Goal: Transaction & Acquisition: Purchase product/service

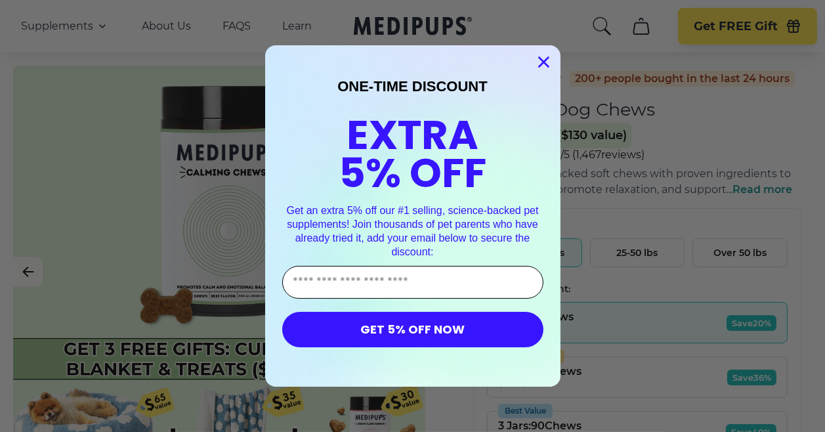
click at [322, 280] on input "Enter Your Email Address" at bounding box center [412, 282] width 261 height 33
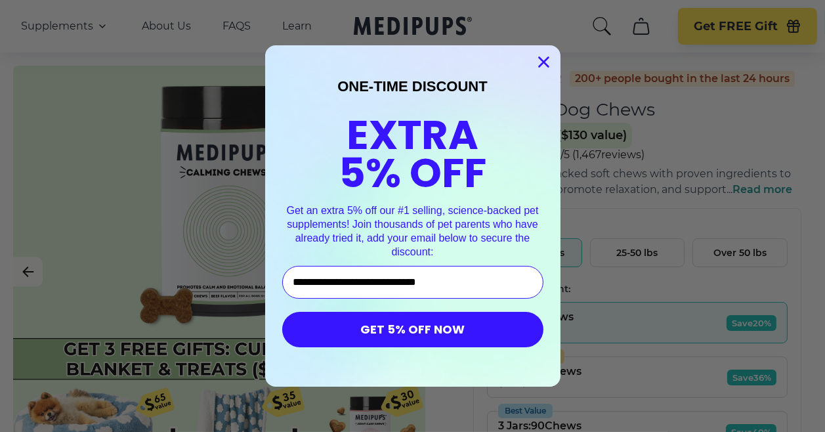
type input "**********"
click at [408, 331] on button "GET 5% OFF NOW" at bounding box center [412, 329] width 261 height 35
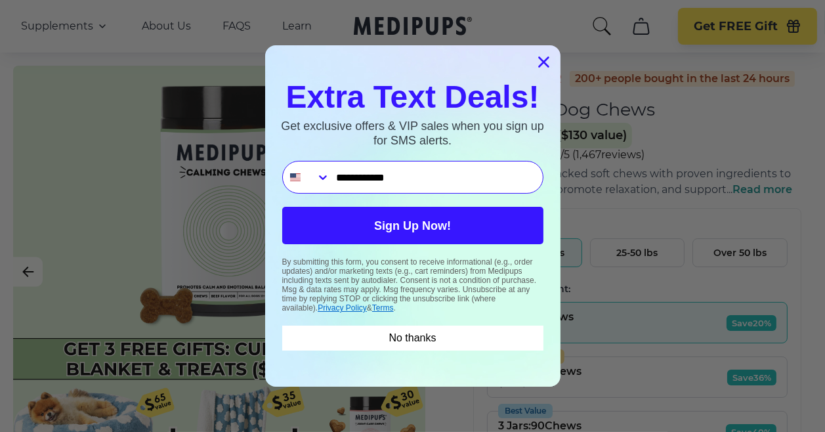
type input "**********"
click at [396, 228] on button "Sign Up Now!" at bounding box center [412, 225] width 261 height 37
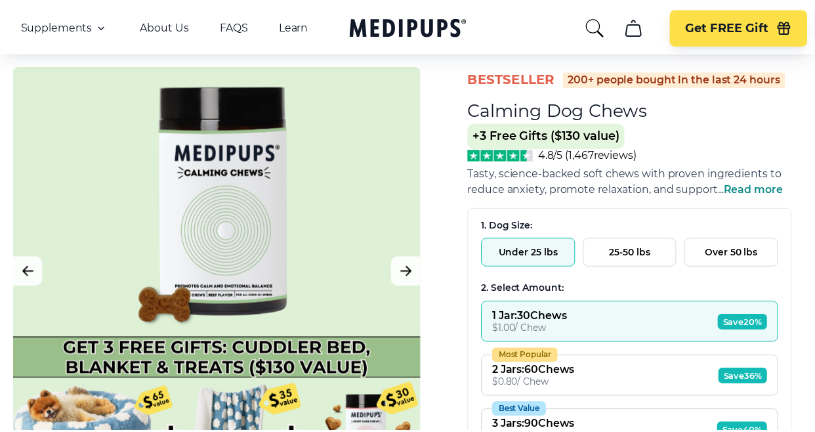
scroll to position [71, 4]
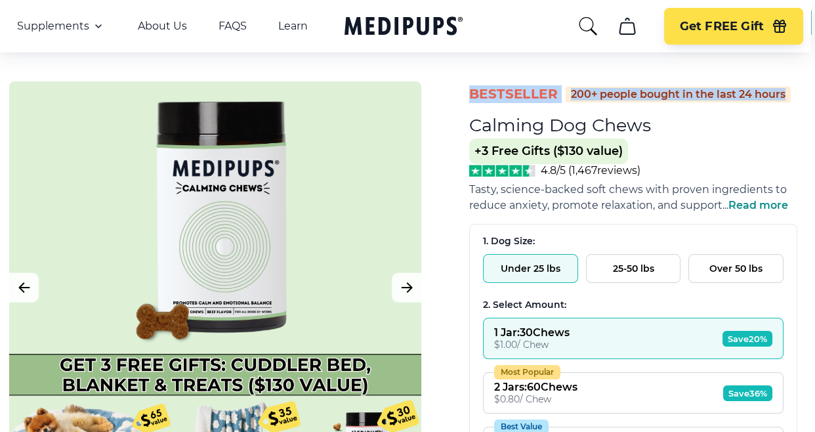
drag, startPoint x: 821, startPoint y: 45, endPoint x: 820, endPoint y: 56, distance: 10.5
click at [811, 56] on html "100,000+ 5 Star Medipups Reviews ⭐️⭐️⭐️⭐️⭐️ Made In The USA from domestic & glo…" at bounding box center [403, 145] width 815 height 432
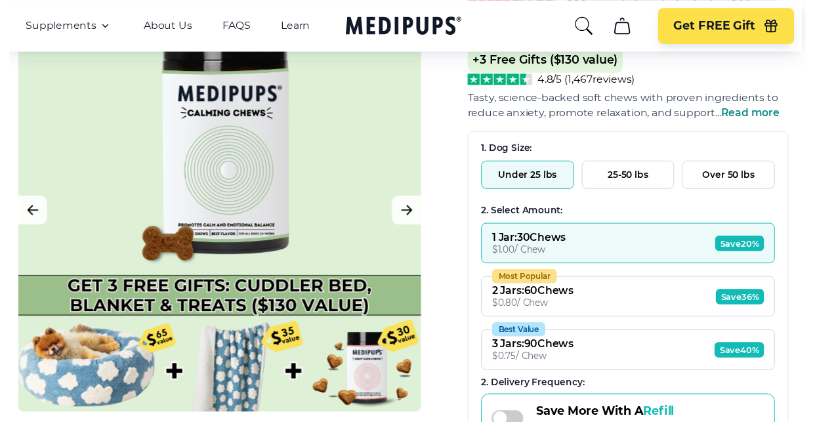
scroll to position [171, 4]
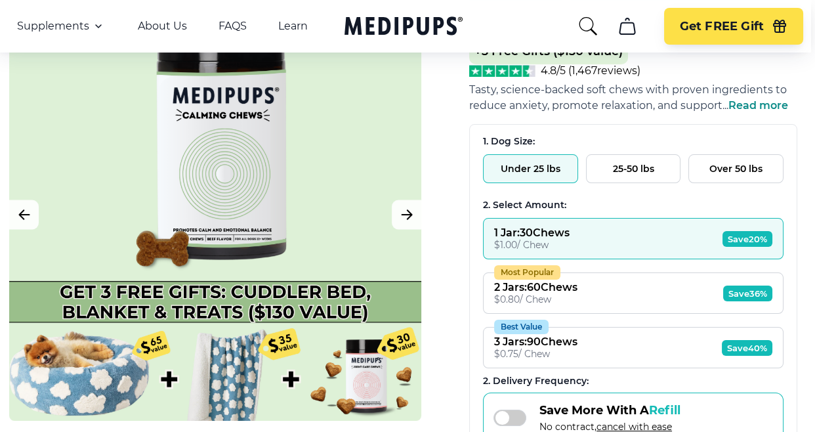
click at [738, 154] on button "Over 50 lbs" at bounding box center [735, 168] width 95 height 29
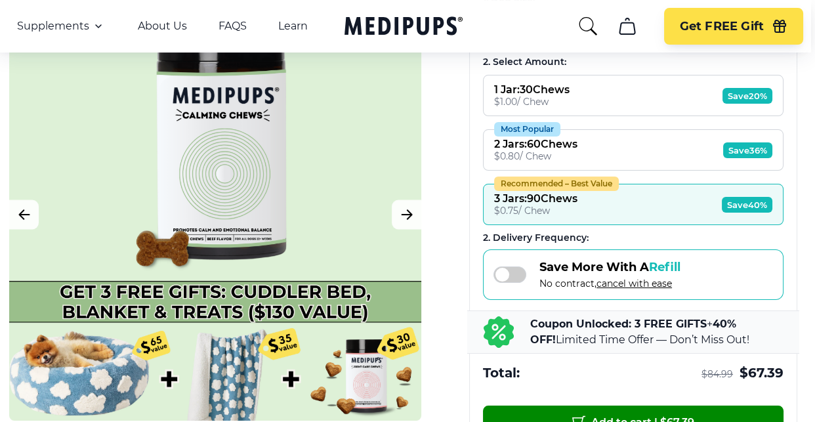
scroll to position [324, 4]
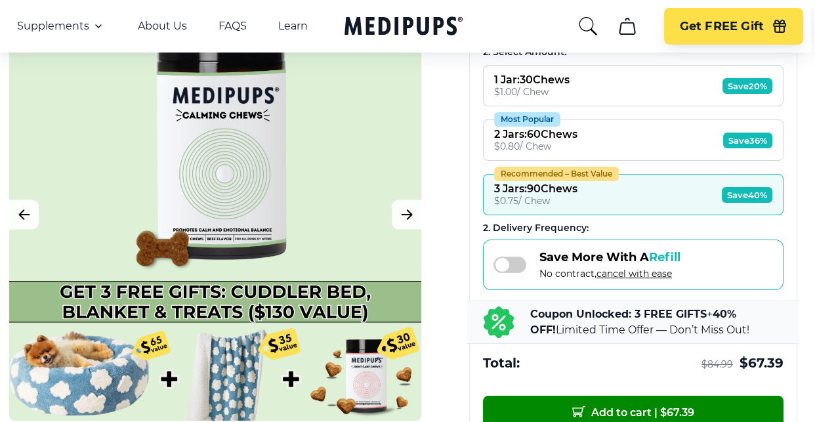
click at [751, 133] on span "Save 36%" at bounding box center [747, 141] width 49 height 16
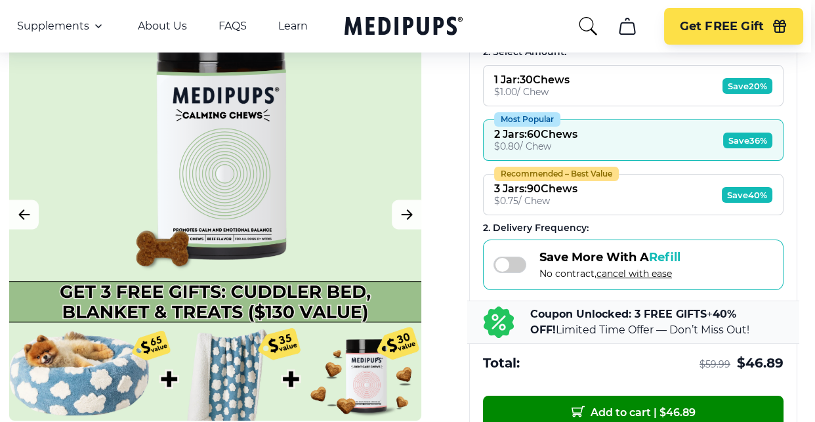
click at [517, 257] on span at bounding box center [509, 265] width 33 height 16
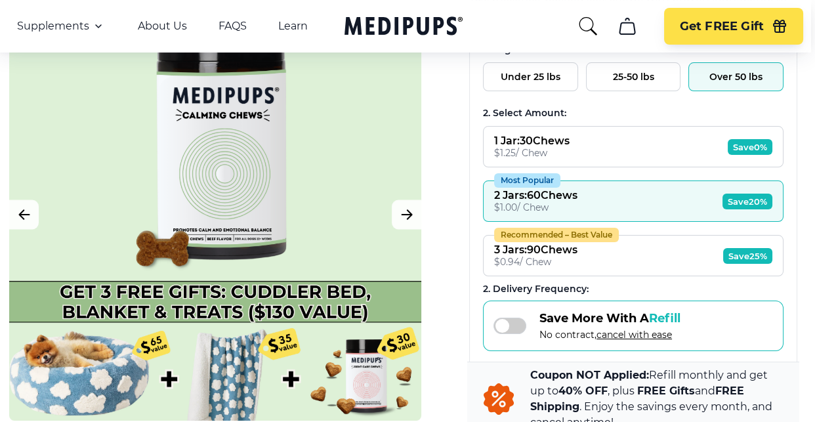
scroll to position [268, 4]
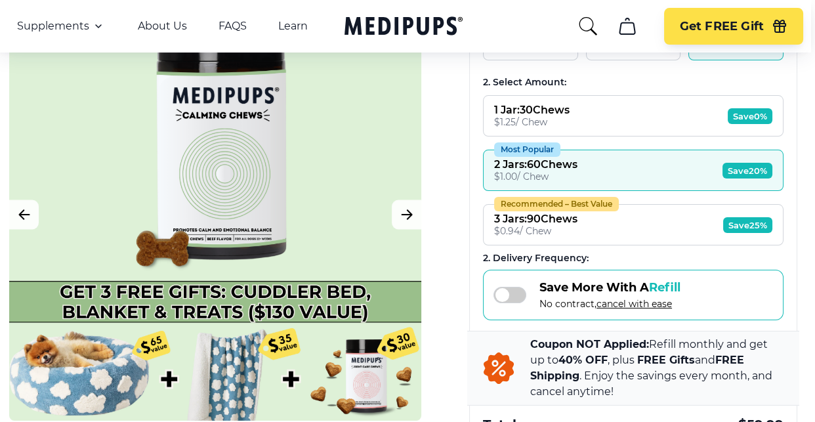
click at [750, 108] on span "Save 0%" at bounding box center [750, 116] width 45 height 16
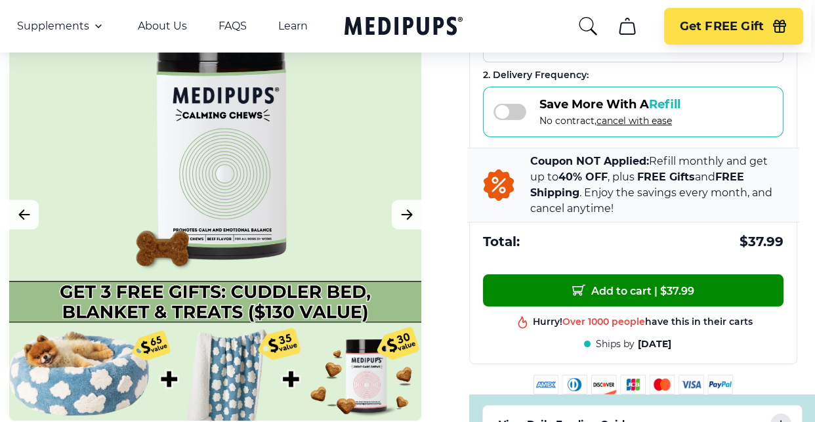
scroll to position [461, 4]
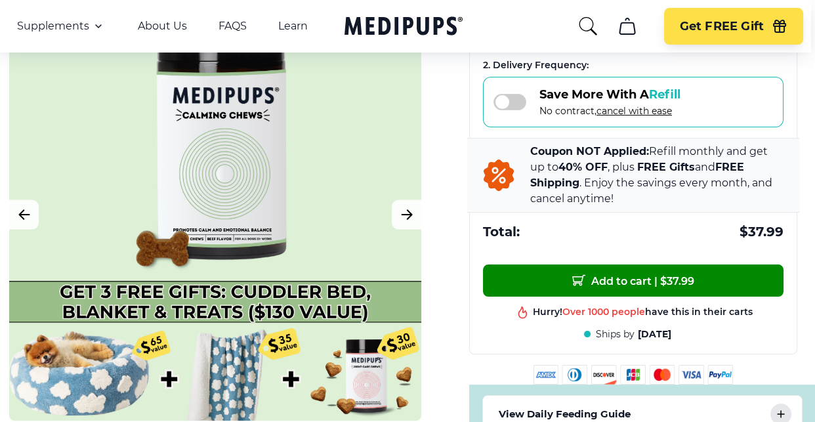
click at [501, 94] on span at bounding box center [509, 102] width 33 height 16
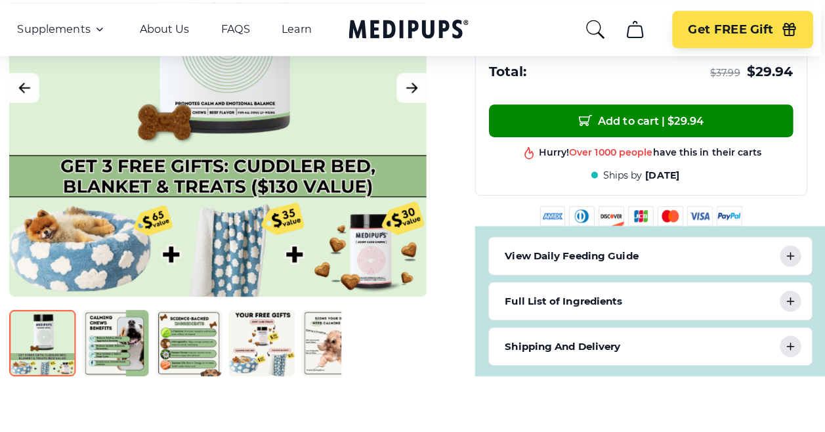
scroll to position [650, 4]
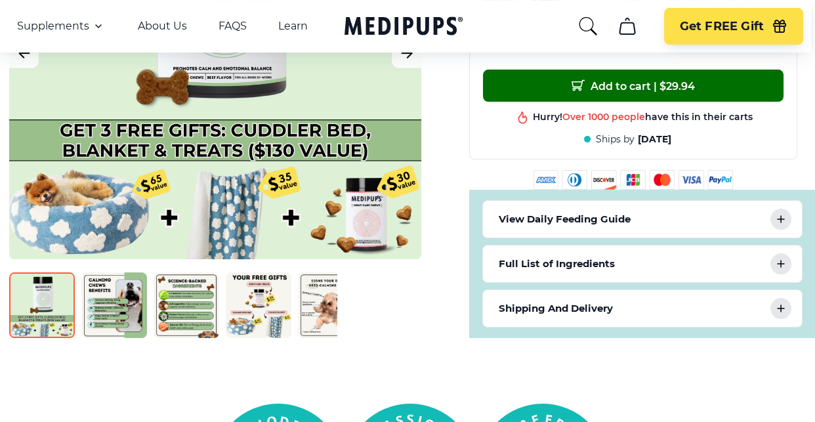
click at [648, 79] on span "Add to cart | $ 29.94" at bounding box center [633, 86] width 123 height 14
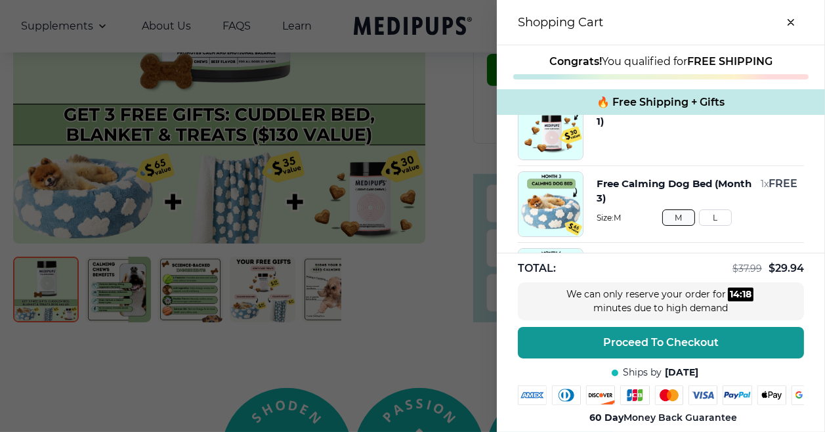
scroll to position [117, 0]
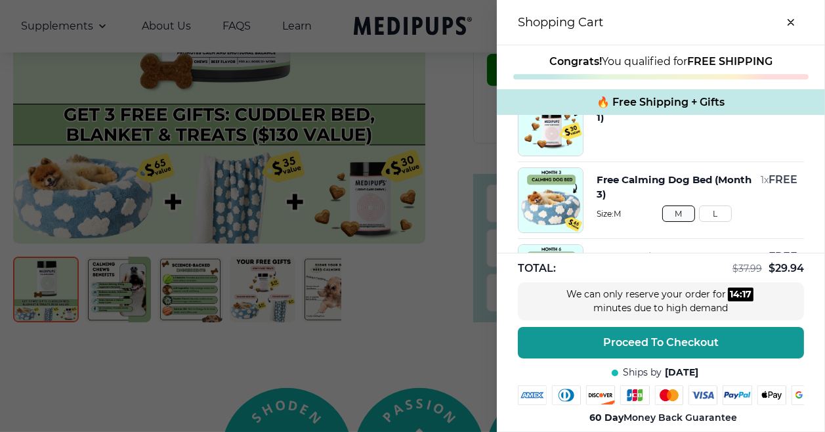
click at [705, 215] on button "L" at bounding box center [715, 213] width 33 height 16
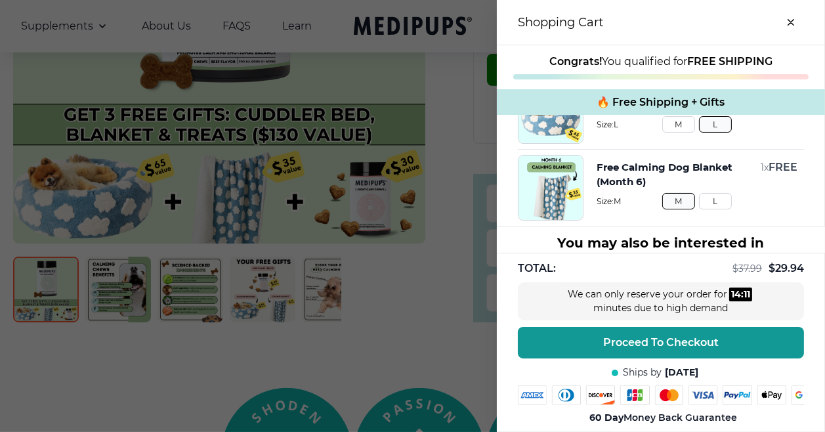
scroll to position [210, 0]
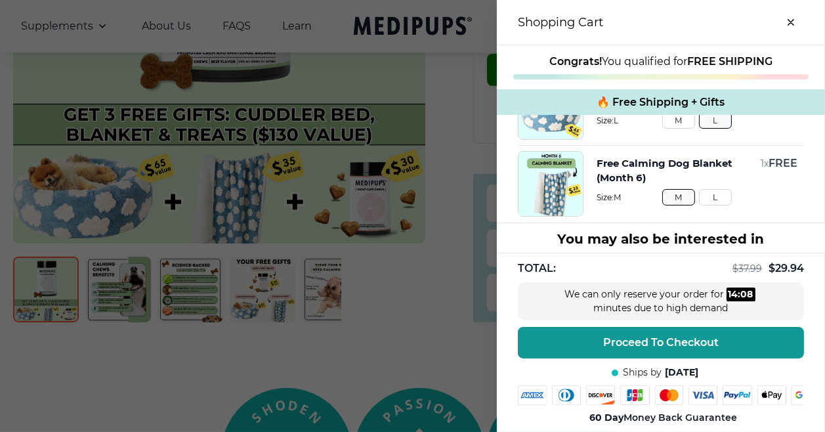
click at [702, 200] on button "L" at bounding box center [715, 197] width 33 height 16
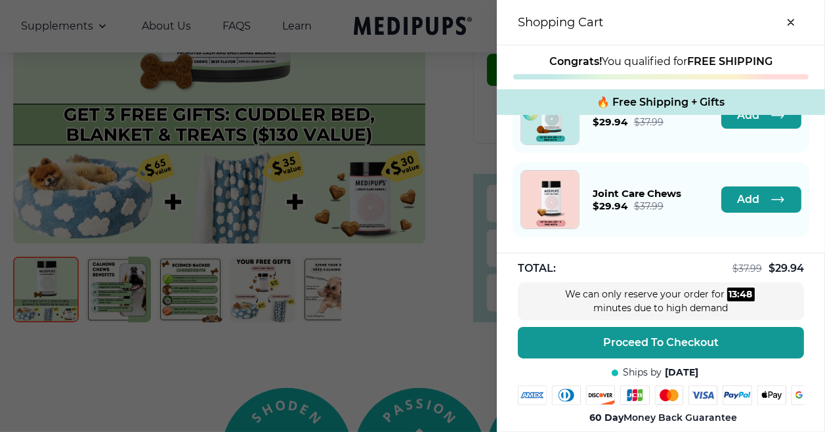
scroll to position [405, 0]
click at [737, 193] on span "Add" at bounding box center [748, 199] width 22 height 13
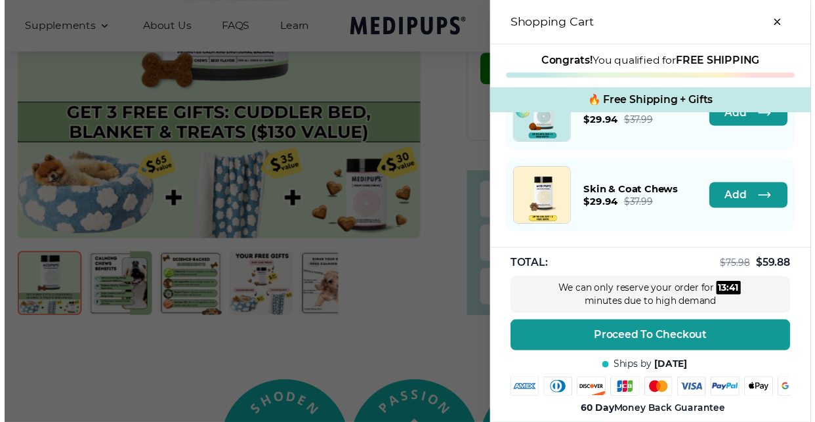
scroll to position [481, 0]
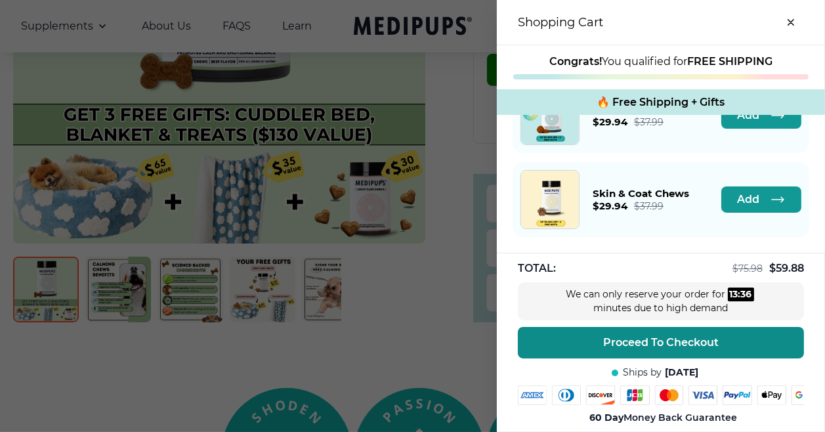
click at [679, 336] on span "Proceed To Checkout" at bounding box center [660, 342] width 115 height 13
